Goal: Task Accomplishment & Management: Manage account settings

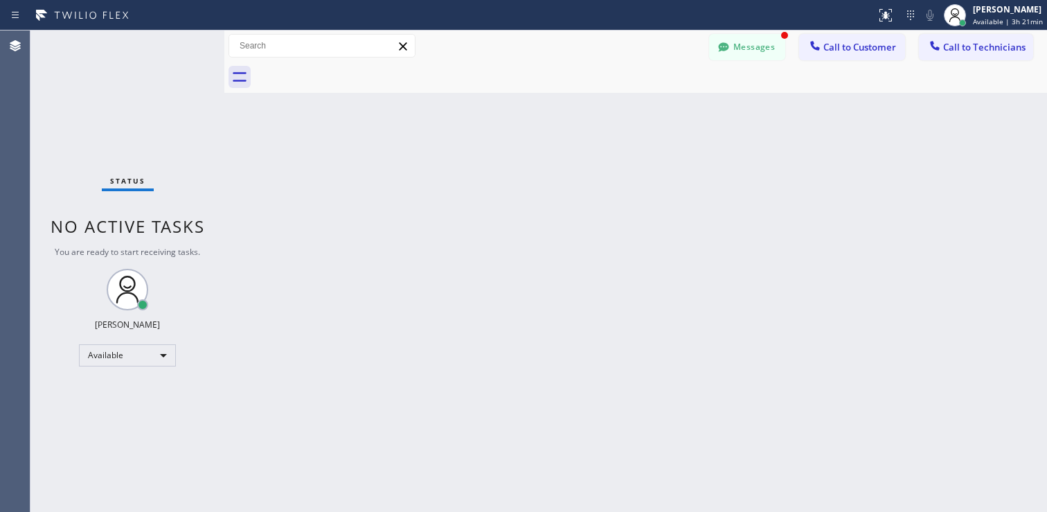
click at [102, 369] on div "Status No active tasks You are ready to start receiving tasks. Lyra Lauderez Av…" at bounding box center [127, 270] width 194 height 481
click at [102, 361] on div "Available" at bounding box center [127, 355] width 97 height 22
click at [100, 426] on li "Break" at bounding box center [127, 426] width 94 height 17
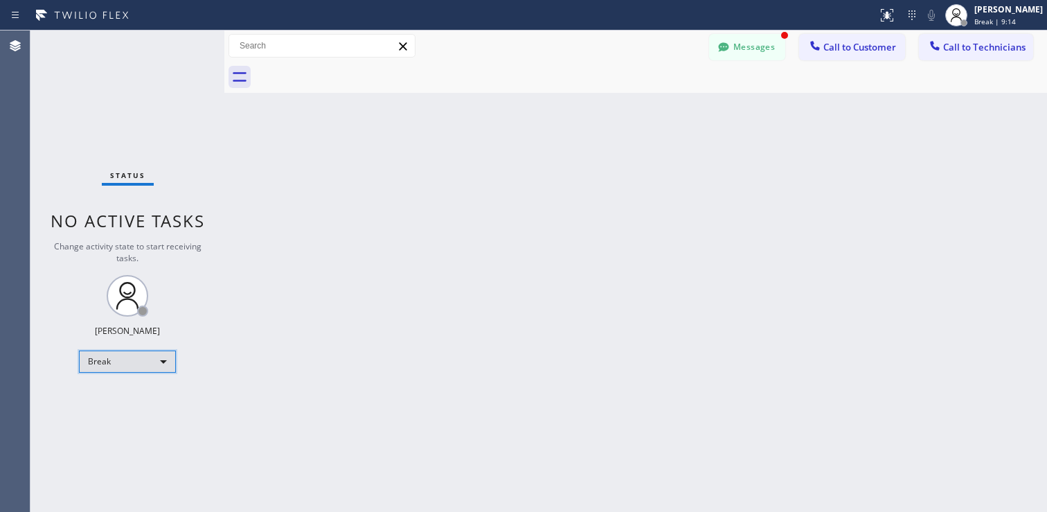
click at [145, 361] on div "Break" at bounding box center [127, 361] width 97 height 22
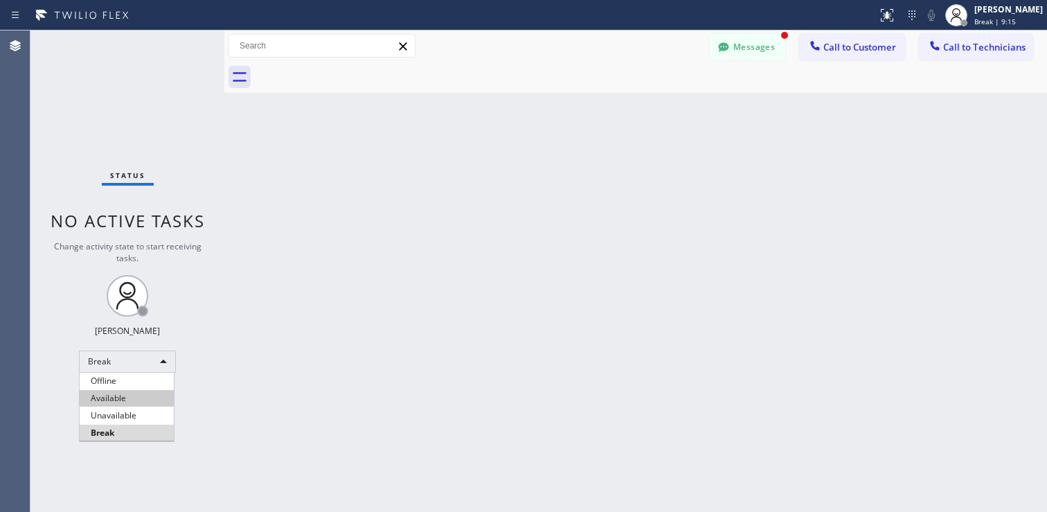
click at [120, 396] on li "Available" at bounding box center [127, 398] width 94 height 17
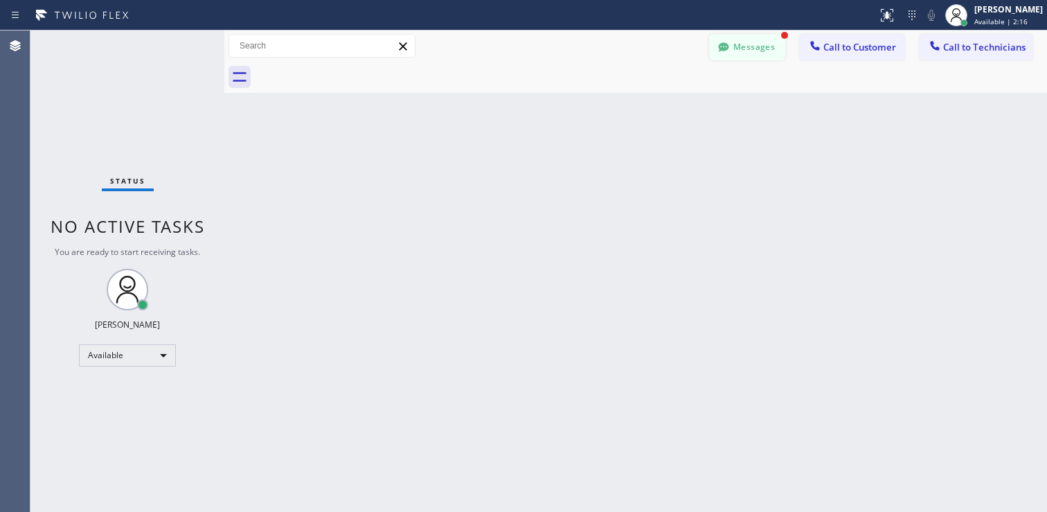
click at [718, 49] on icon at bounding box center [723, 47] width 14 height 14
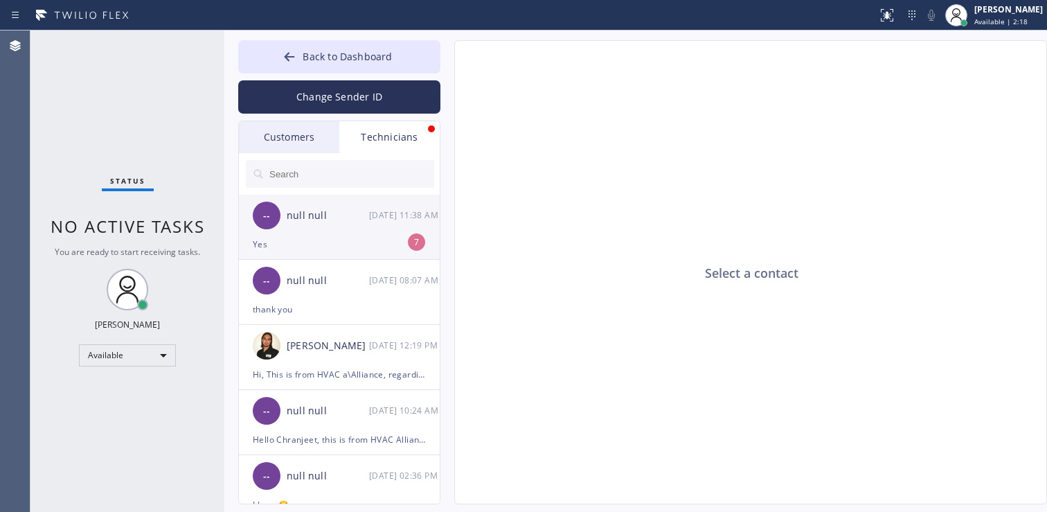
click at [350, 244] on div "Yes" at bounding box center [339, 244] width 173 height 16
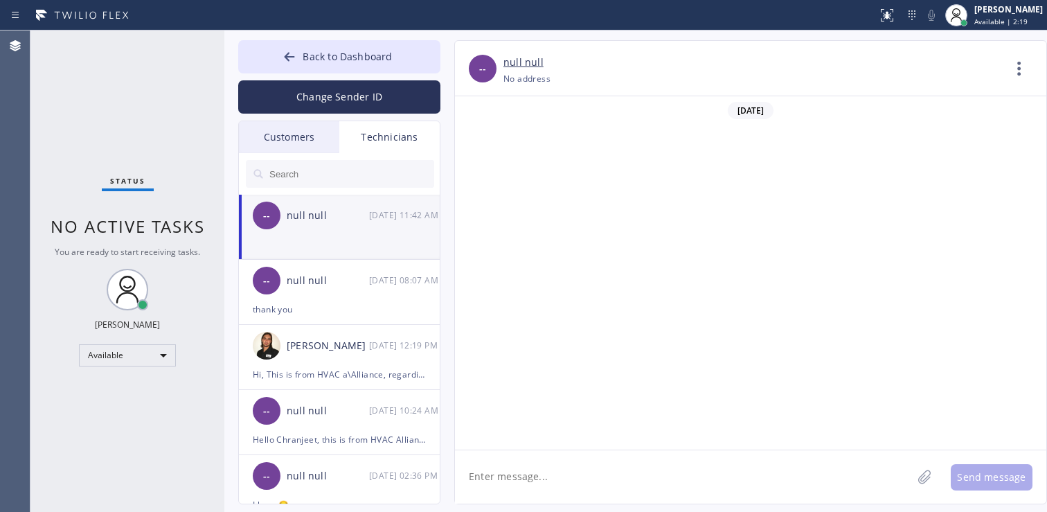
scroll to position [757, 0]
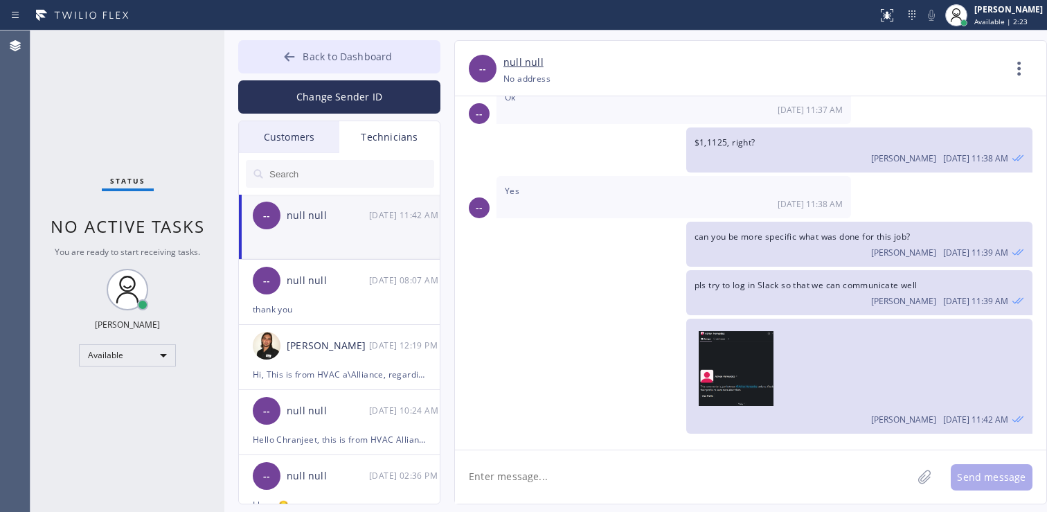
click at [298, 66] on div at bounding box center [289, 58] width 17 height 17
